Goal: Task Accomplishment & Management: Manage account settings

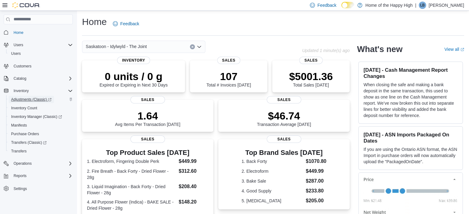
click at [27, 96] on span "Adjustments (Classic)" at bounding box center [31, 99] width 40 height 7
click at [137, 46] on span "Saskatoon - Idylwyld - The Joint" at bounding box center [116, 46] width 61 height 7
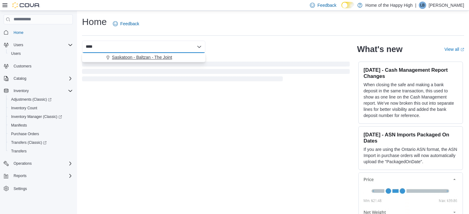
type input "****"
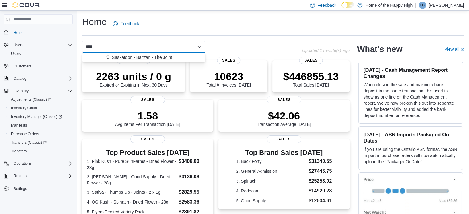
click at [136, 58] on span "Saskatoon - Baltzan - The Joint" at bounding box center [142, 57] width 60 height 6
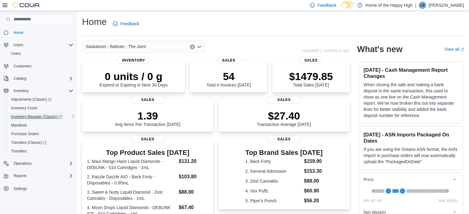
click at [25, 114] on span "Inventory Manager (Classic)" at bounding box center [36, 116] width 51 height 7
click at [27, 132] on span "Purchase Orders" at bounding box center [25, 134] width 28 height 5
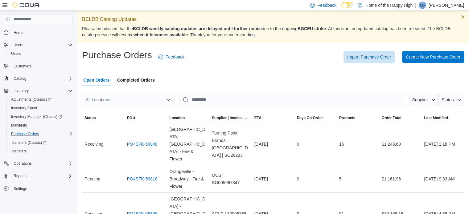
click at [147, 98] on div "All Locations" at bounding box center [128, 100] width 93 height 12
type input "***"
click at [131, 109] on span "Saskatoon - Baltzan - The Joint" at bounding box center [142, 110] width 60 height 6
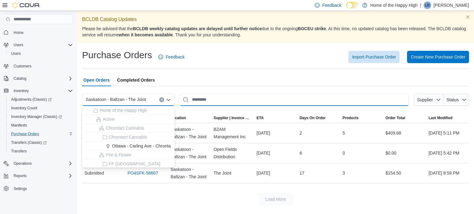
click at [218, 98] on input "This is a search bar. After typing your query, hit enter to filter the results …" at bounding box center [294, 100] width 229 height 12
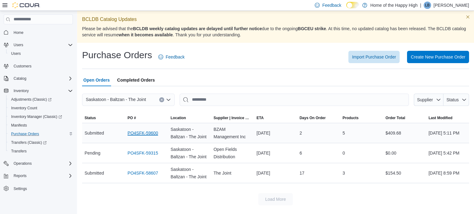
click at [151, 132] on link "PO4SFK-59600" at bounding box center [142, 133] width 31 height 7
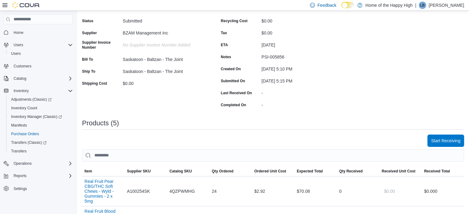
scroll to position [99, 0]
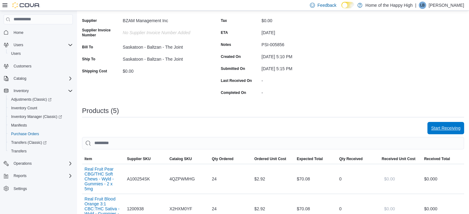
click at [447, 124] on span "Start Receiving" at bounding box center [445, 128] width 29 height 12
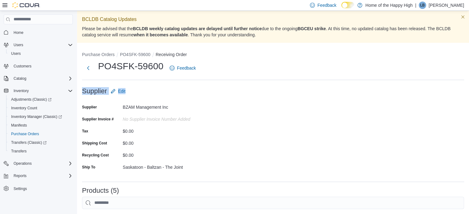
drag, startPoint x: 213, startPoint y: 64, endPoint x: 196, endPoint y: 80, distance: 23.4
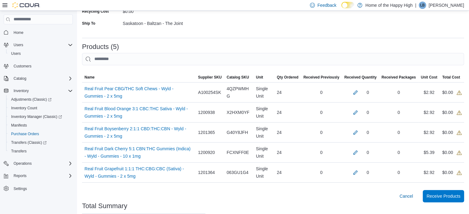
scroll to position [136, 0]
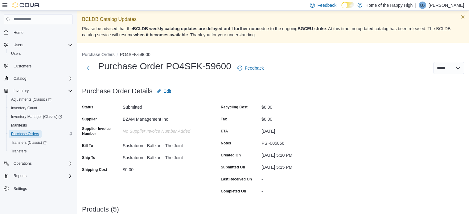
click at [28, 136] on span "Purchase Orders" at bounding box center [25, 134] width 28 height 5
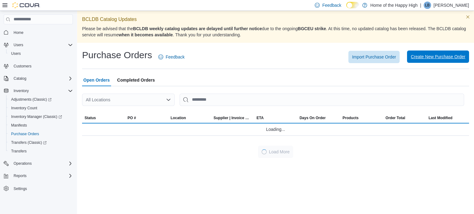
click at [438, 54] on span "Create New Purchase Order" at bounding box center [438, 57] width 55 height 12
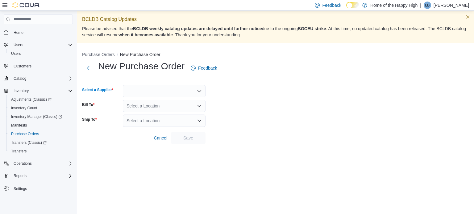
click at [192, 91] on div at bounding box center [164, 91] width 83 height 12
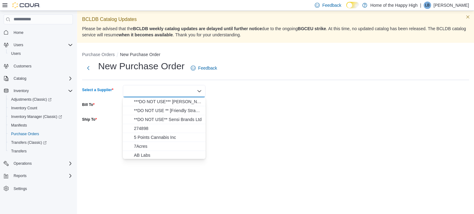
click at [192, 90] on div at bounding box center [164, 91] width 83 height 12
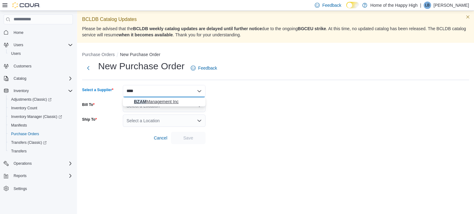
type input "****"
click at [182, 105] on span "BZAM Management Inc" at bounding box center [168, 102] width 68 height 6
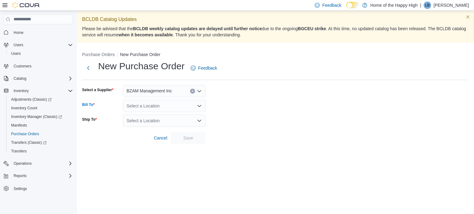
click at [182, 105] on div "Select a Location" at bounding box center [164, 106] width 83 height 12
type input "***"
click at [179, 115] on span "Saskatoon - Baltzan - The Joint" at bounding box center [183, 117] width 60 height 6
click at [160, 122] on div "Select a Location" at bounding box center [164, 121] width 83 height 12
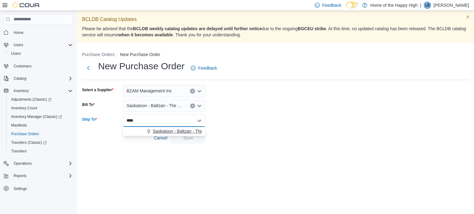
type input "****"
click at [181, 131] on span "Saskatoon - Baltzan - The Joint" at bounding box center [183, 131] width 60 height 6
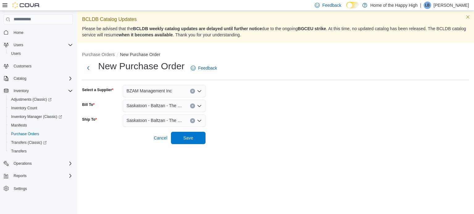
click at [229, 149] on div "BCLDB Catalog Updates Please be advised that the BCLDB weekly catalog updates a…" at bounding box center [275, 113] width 397 height 204
click at [33, 116] on span "Inventory Manager (Classic)" at bounding box center [36, 116] width 51 height 5
